Goal: Go to known website: Access a specific website the user already knows

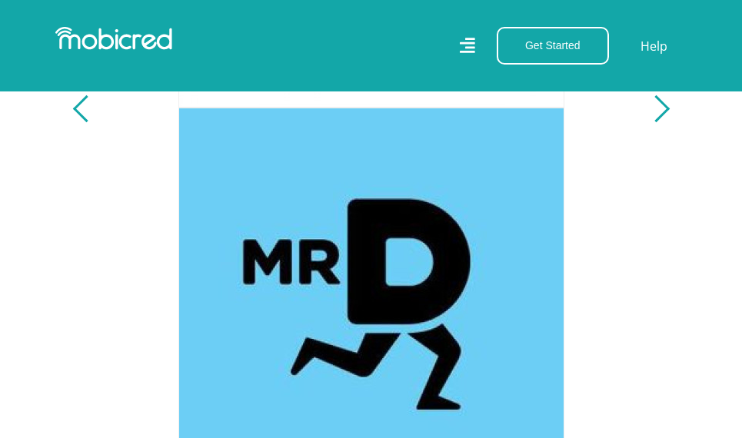
scroll to position [4614, 0]
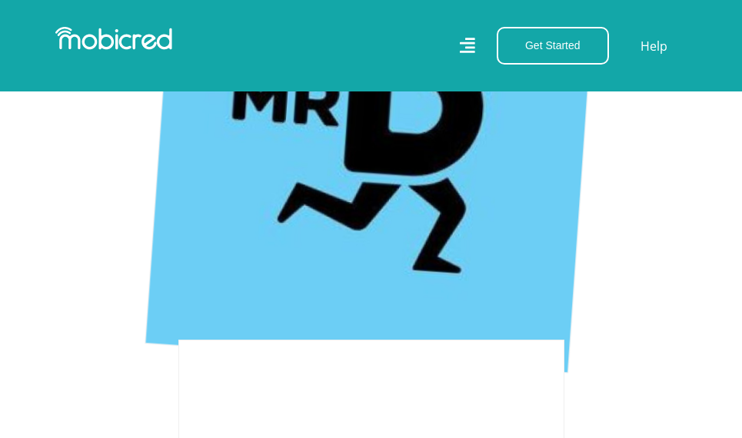
click at [407, 152] on img at bounding box center [371, 147] width 453 height 453
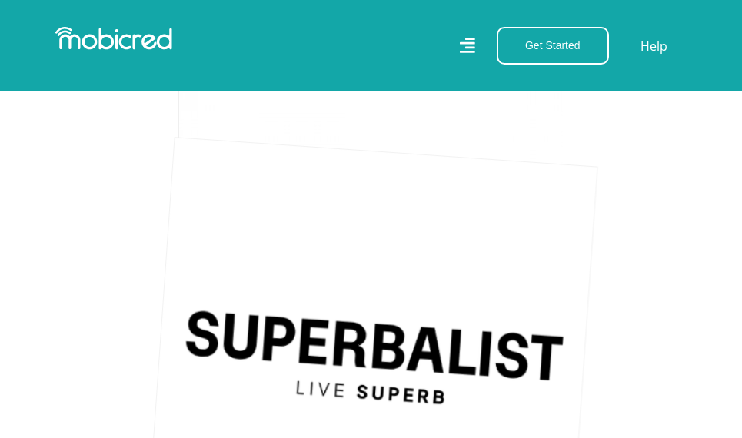
scroll to position [769, 0]
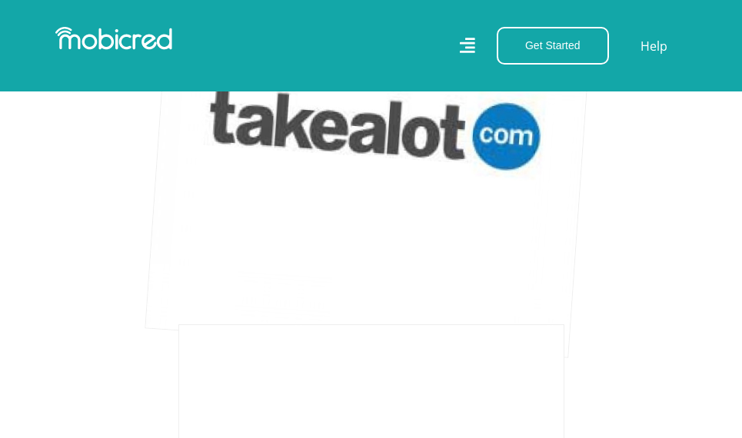
click at [358, 188] on img at bounding box center [371, 131] width 453 height 453
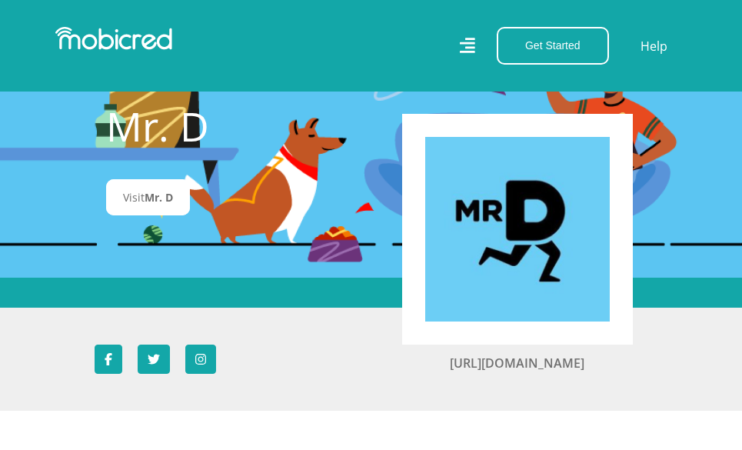
scroll to position [154, 0]
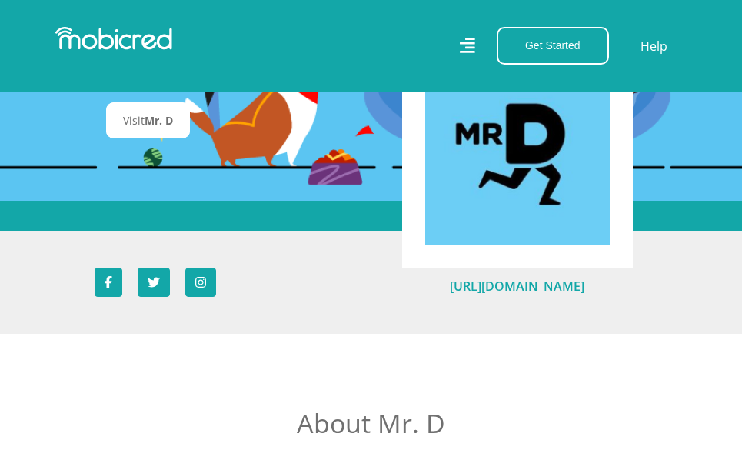
click at [524, 289] on link "https://www.mrdfood.com" at bounding box center [517, 286] width 135 height 17
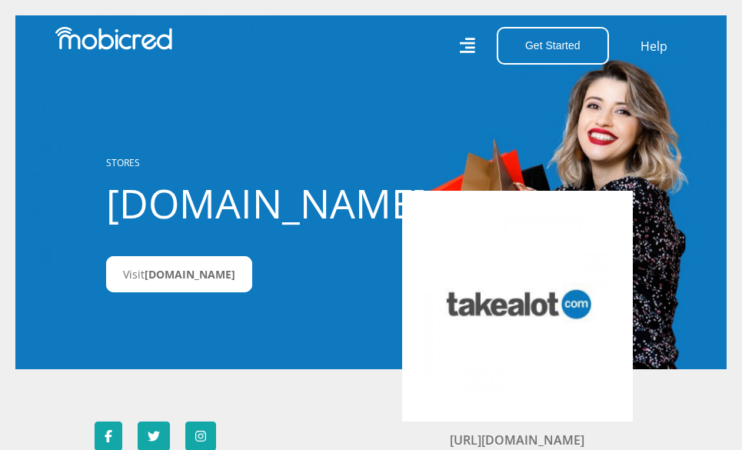
scroll to position [154, 0]
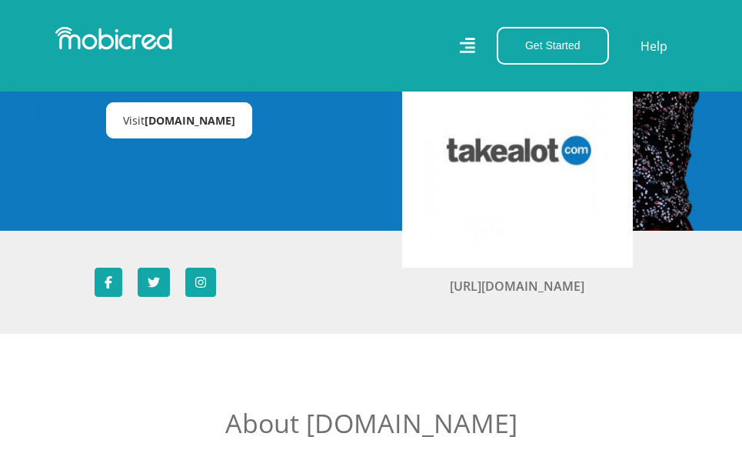
click at [150, 119] on span "[DOMAIN_NAME]" at bounding box center [190, 120] width 91 height 15
